Goal: Find specific page/section: Find specific page/section

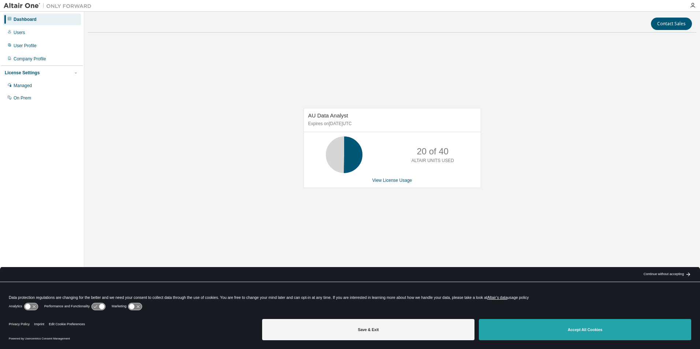
click at [599, 329] on button "Accept All Cookies" at bounding box center [585, 329] width 212 height 21
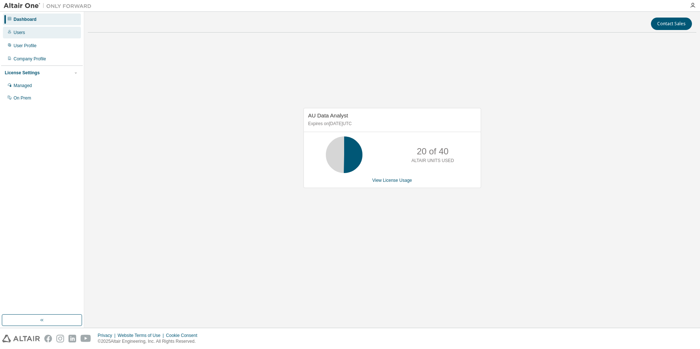
click at [20, 32] on div "Users" at bounding box center [19, 33] width 11 height 6
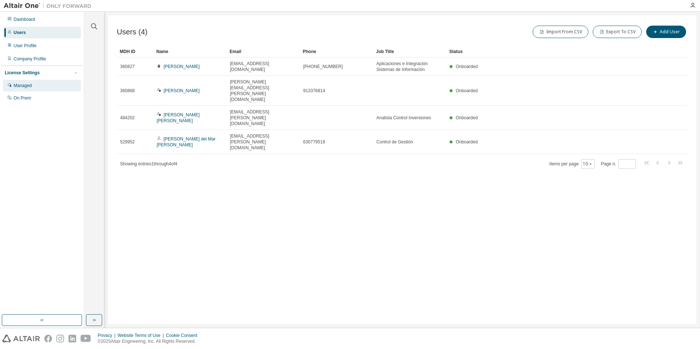
click at [21, 86] on div "Managed" at bounding box center [23, 86] width 18 height 6
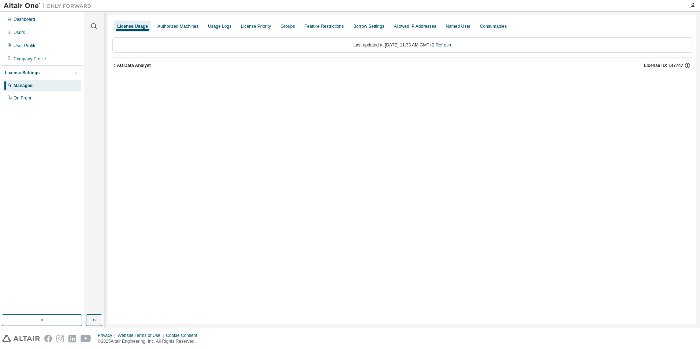
click at [115, 65] on icon "button" at bounding box center [114, 65] width 1 height 3
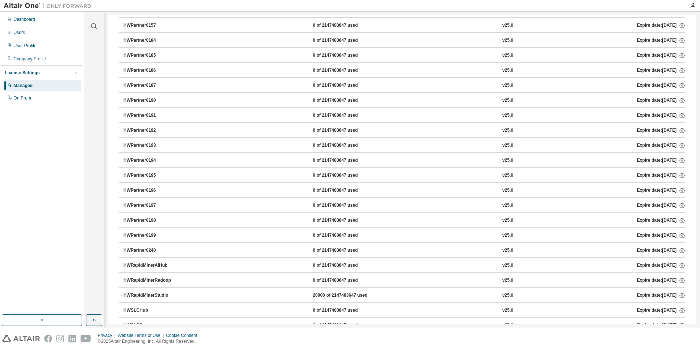
scroll to position [931, 0]
